Goal: Task Accomplishment & Management: Use online tool/utility

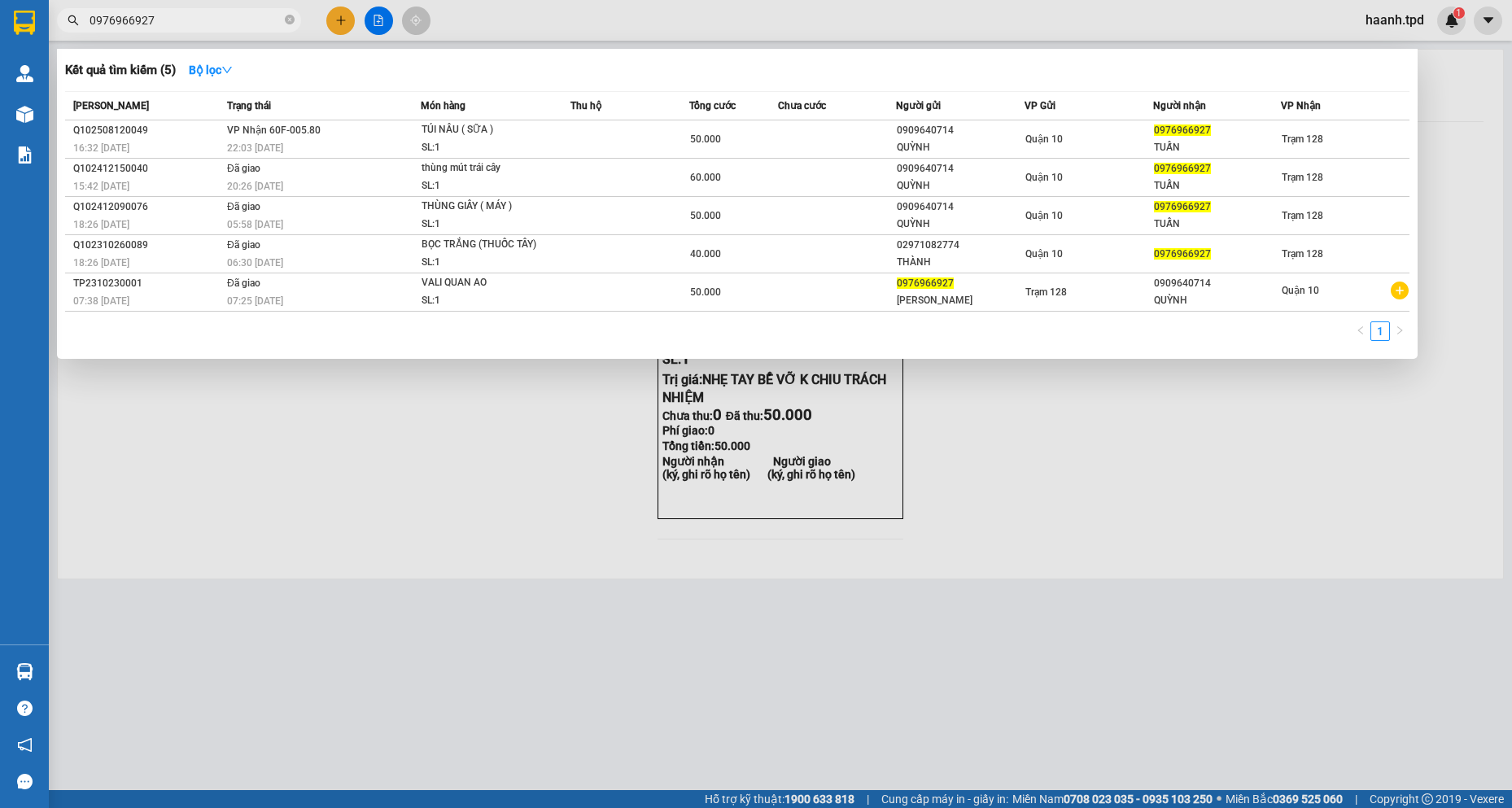
drag, startPoint x: 186, startPoint y: 21, endPoint x: 61, endPoint y: 23, distance: 125.0
click at [61, 23] on span "0976966927" at bounding box center [179, 20] width 245 height 24
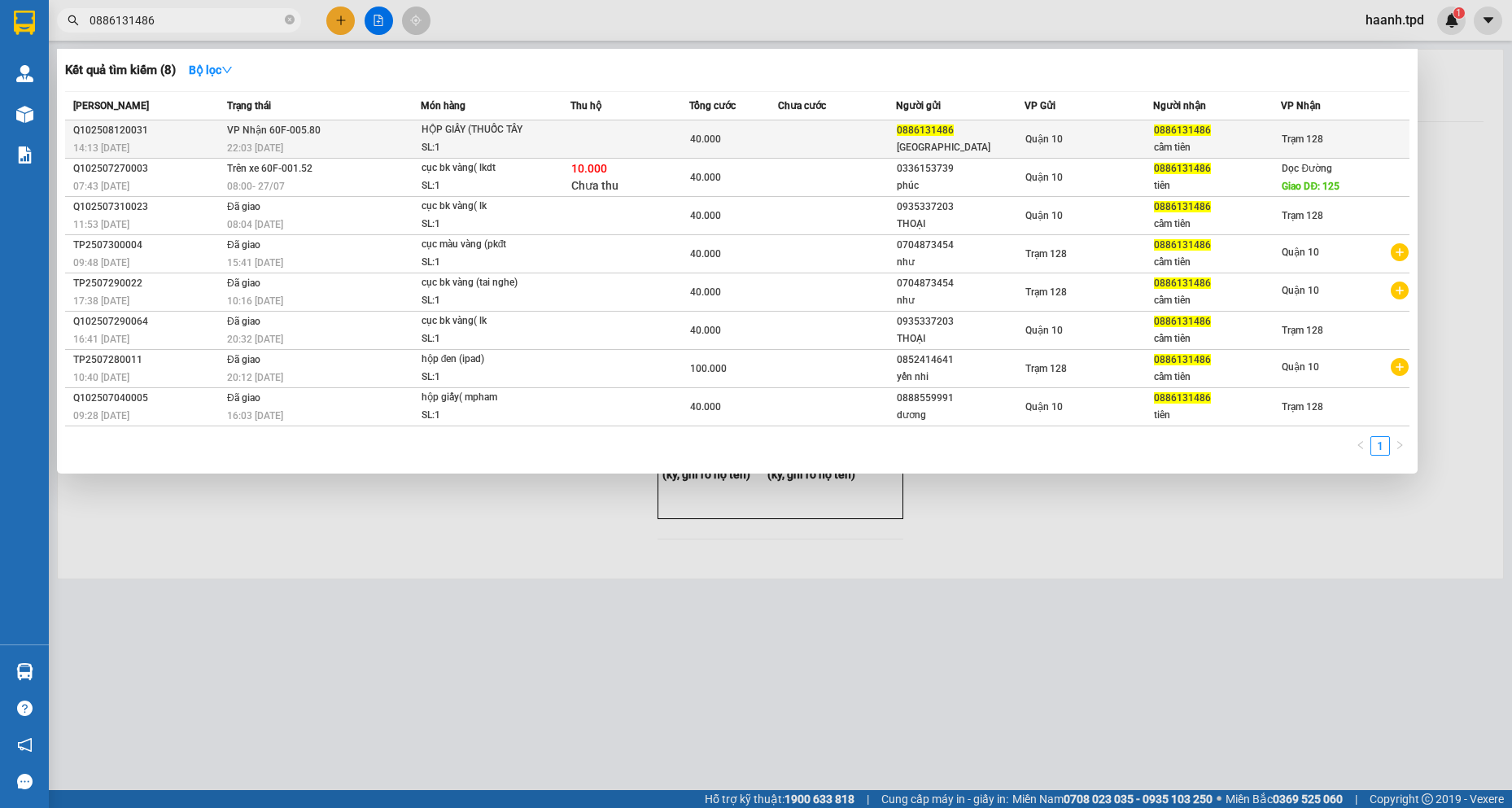
type input "0886131486"
click at [660, 137] on td at bounding box center [630, 140] width 119 height 38
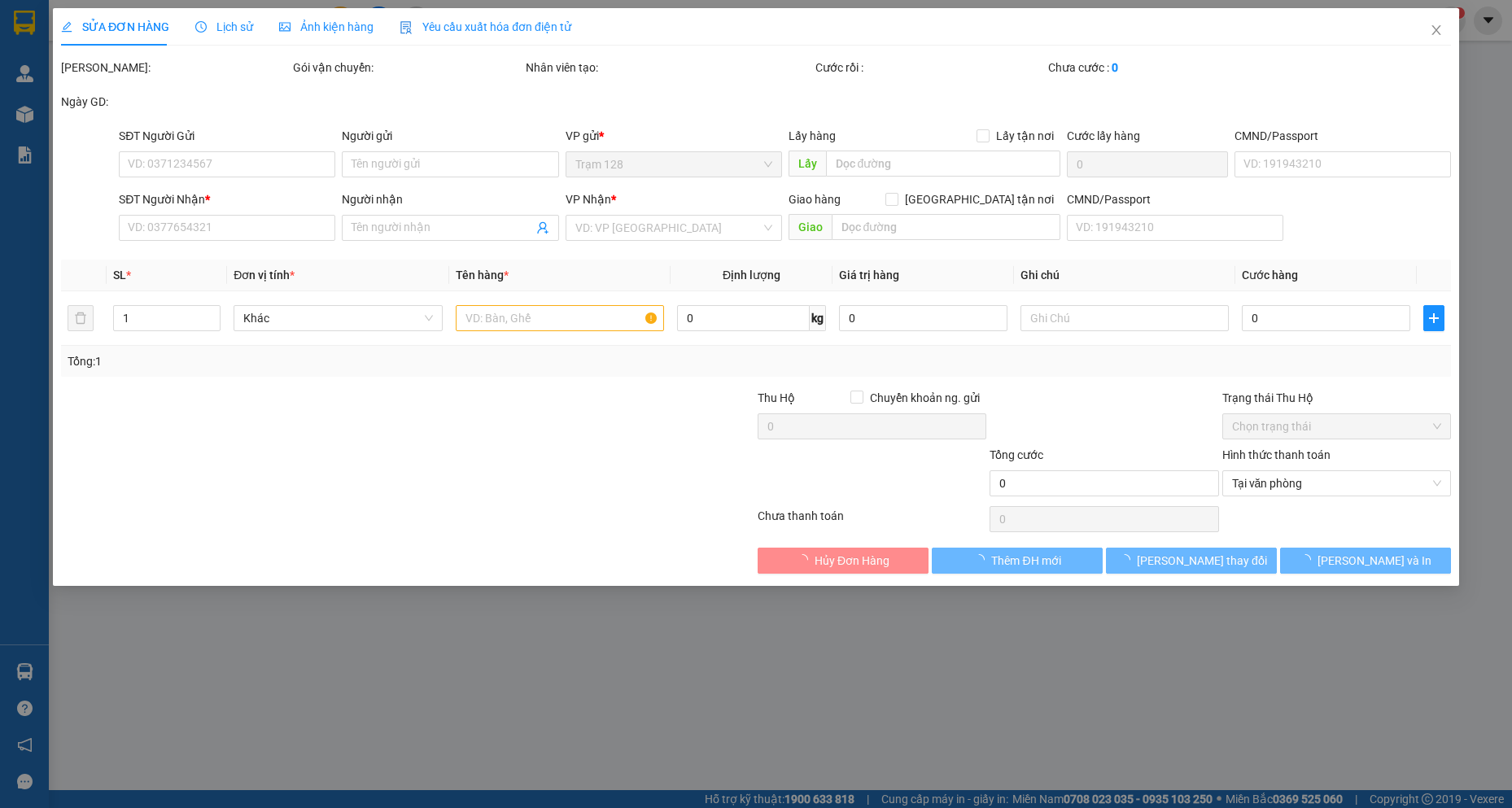
type input "0886131486"
type input "[GEOGRAPHIC_DATA]"
type input "0886131486"
type input "cẩm tiên"
type input "40.000"
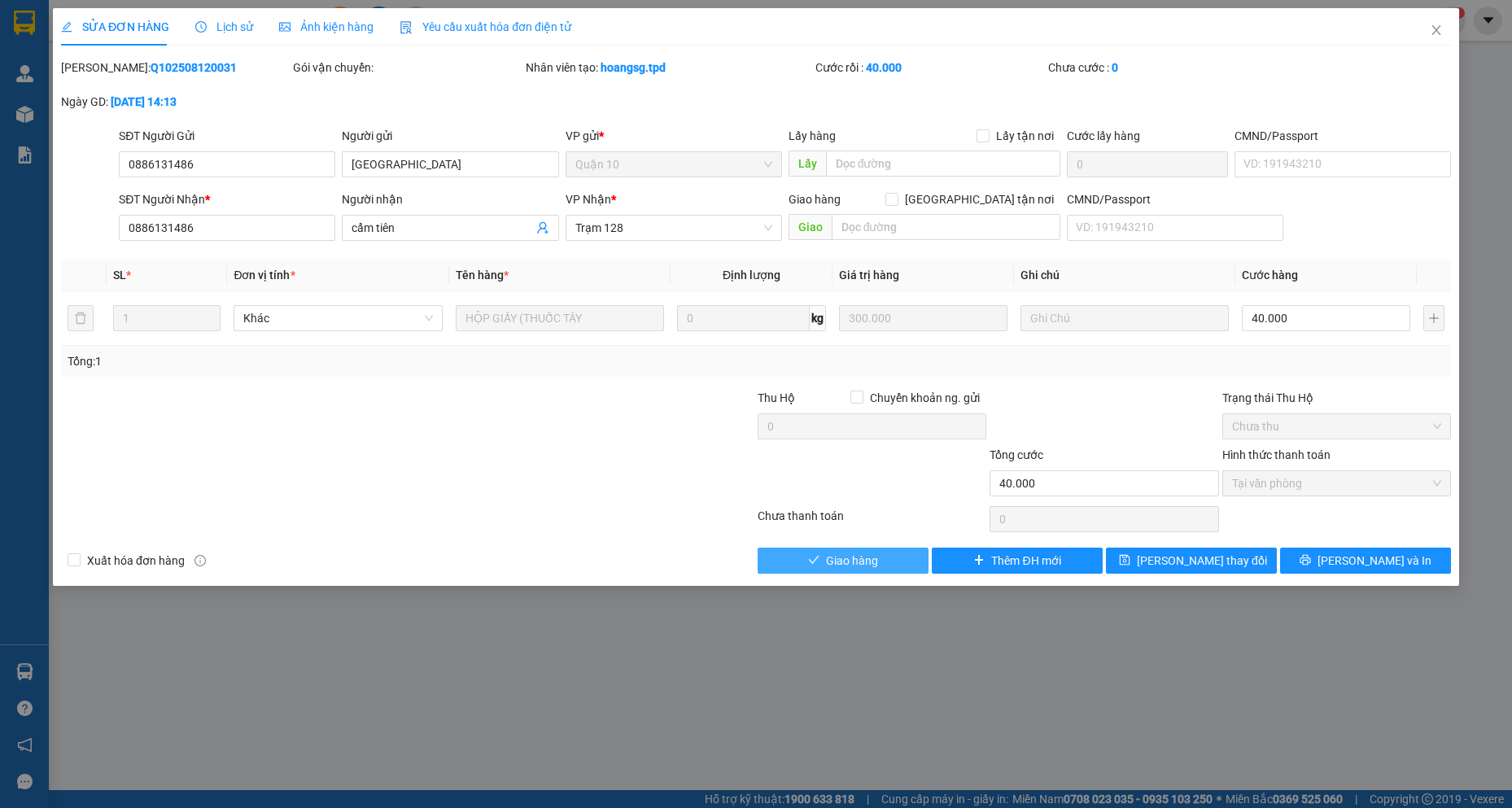
click at [829, 559] on span "Giao hàng" at bounding box center [853, 561] width 52 height 17
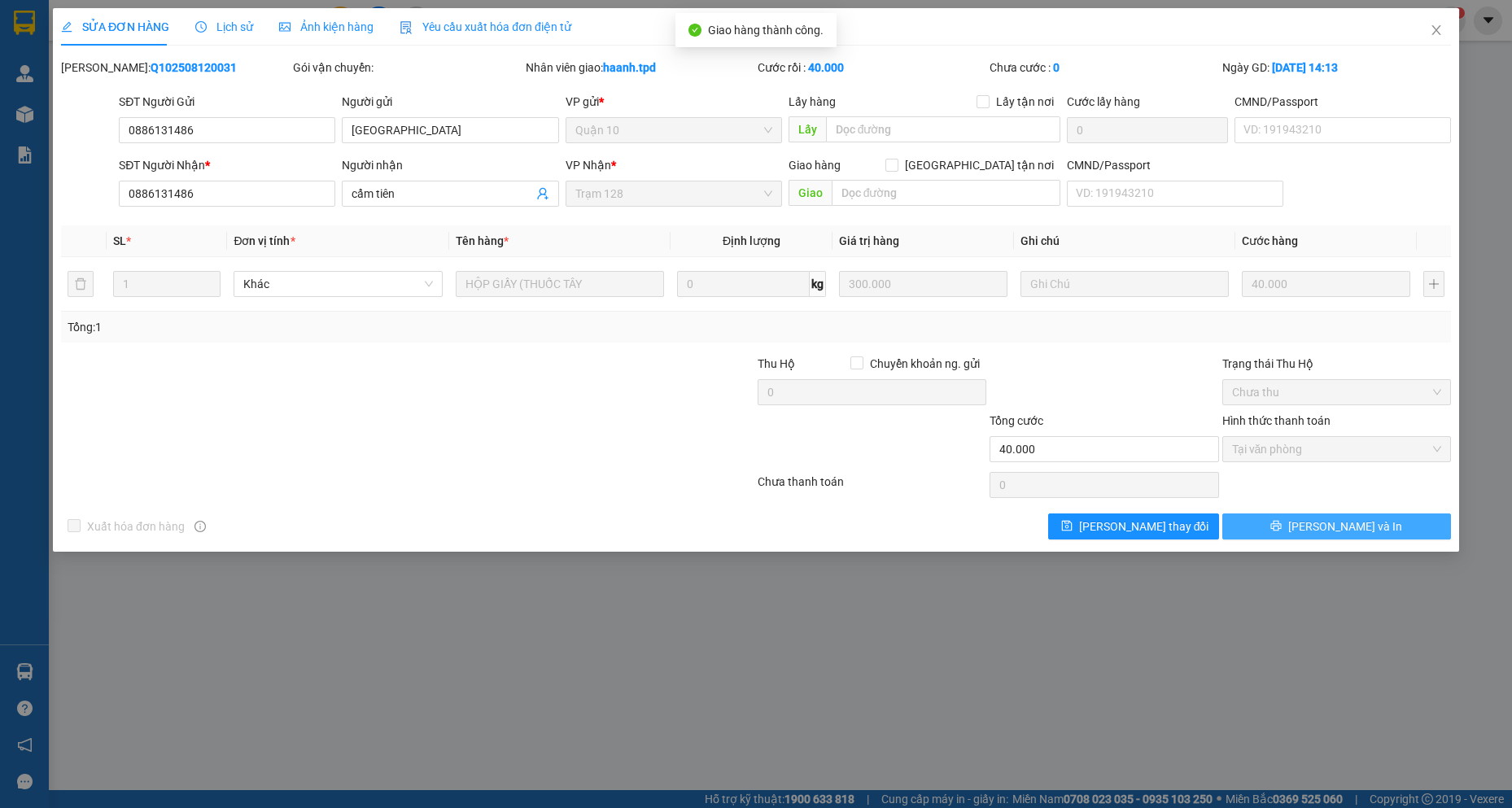
click at [1322, 535] on button "[PERSON_NAME] và In" at bounding box center [1336, 527] width 229 height 26
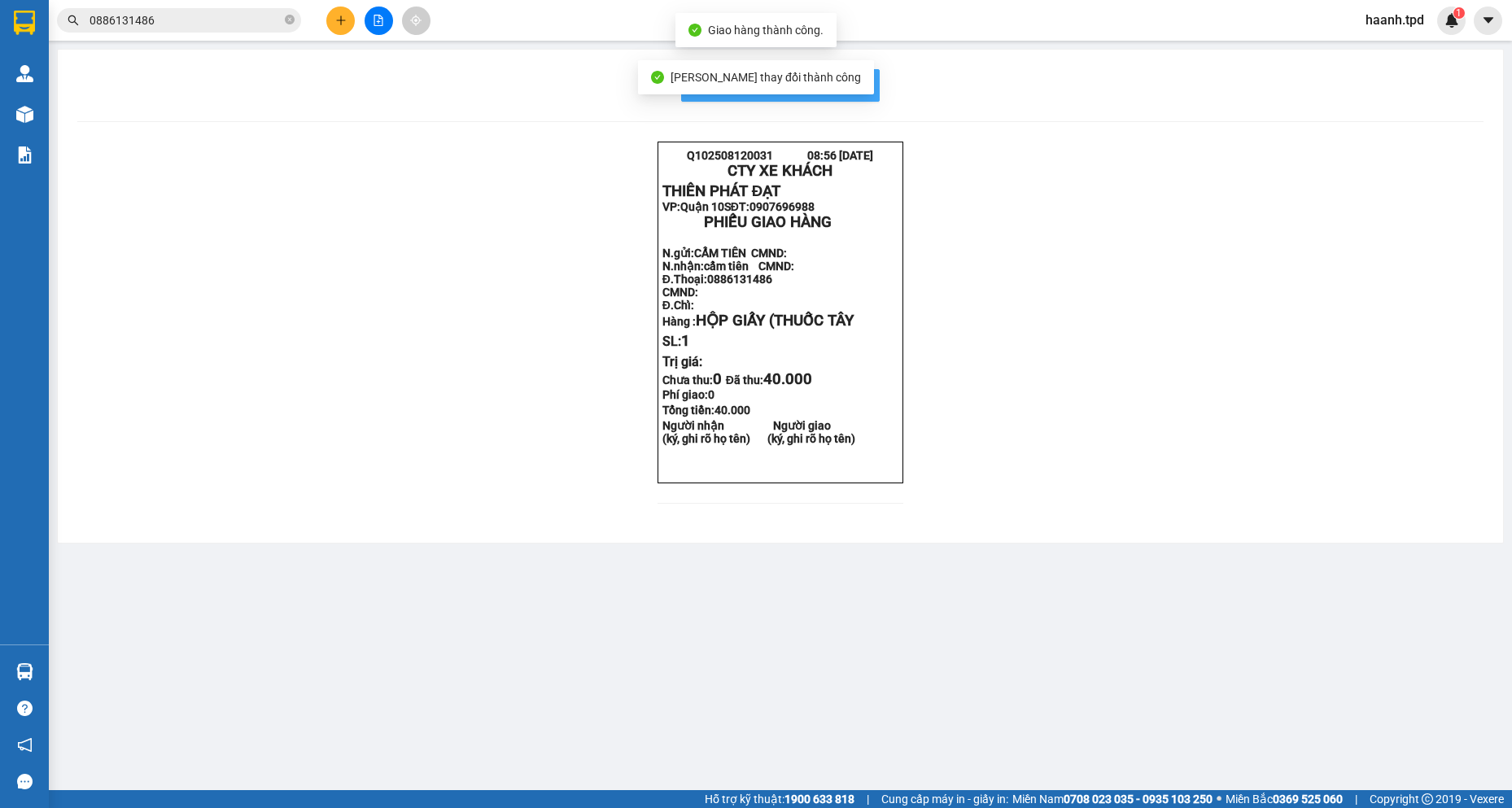
click at [864, 83] on span "In mẫu biên lai tự cấu hình" at bounding box center [790, 85] width 153 height 20
